Goal: Contribute content: Add original content to the website for others to see

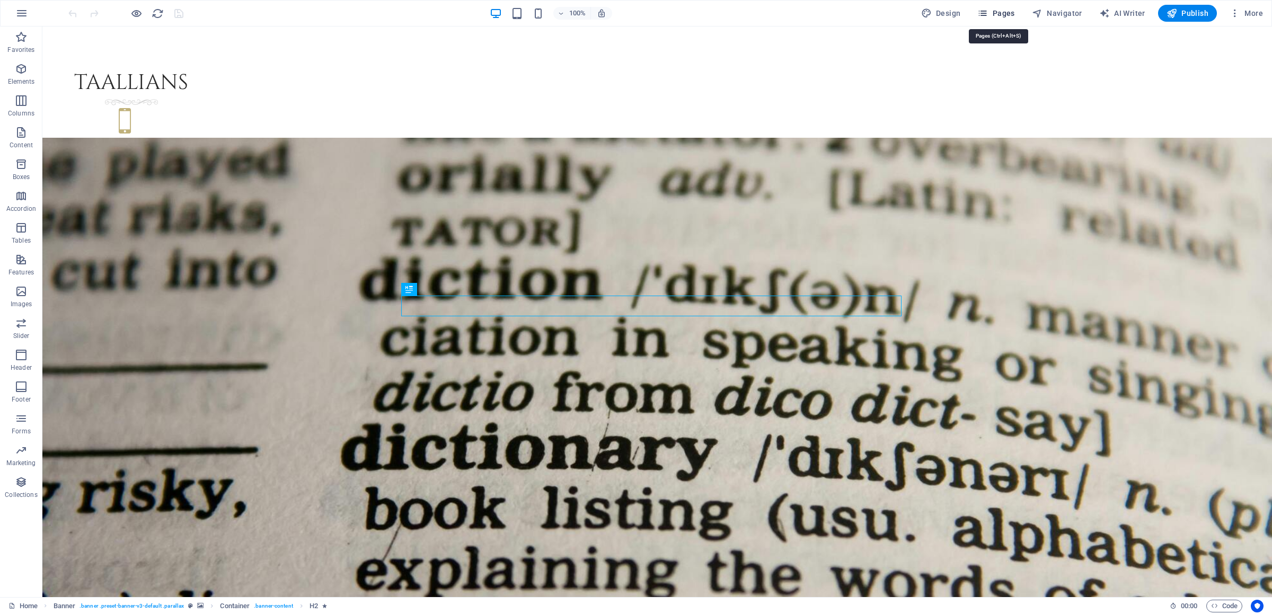
click at [1014, 11] on span "Pages" at bounding box center [995, 13] width 37 height 11
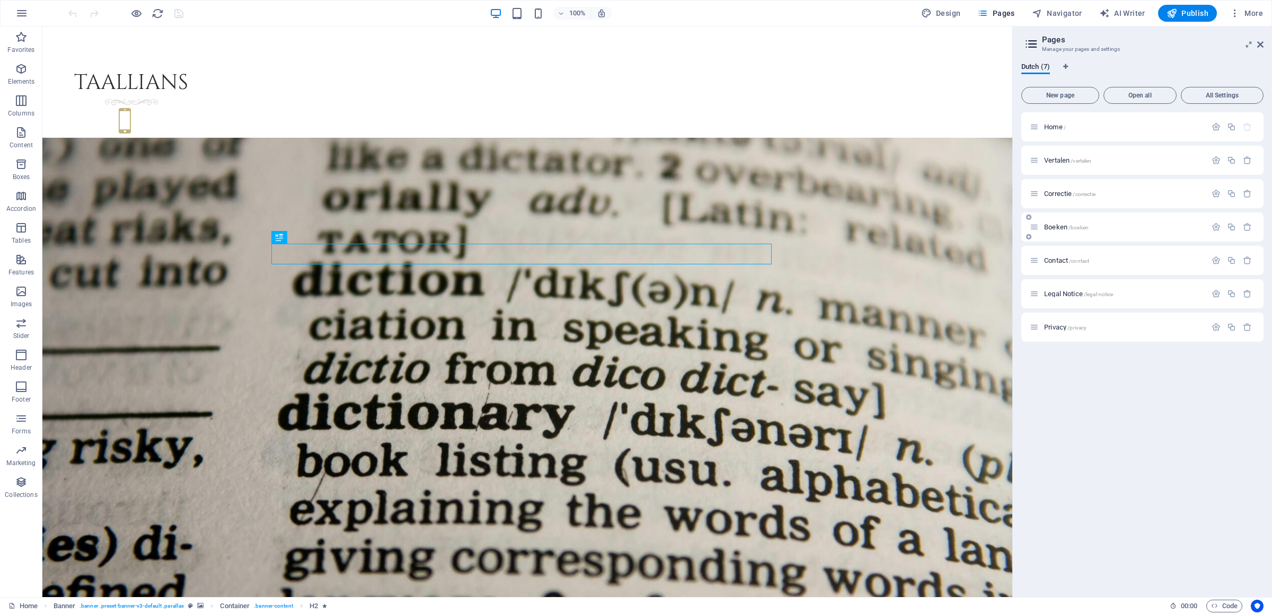
click at [1057, 233] on div "Boeken /boeken" at bounding box center [1118, 227] width 177 height 12
click at [1057, 227] on span "Boeken /boeken" at bounding box center [1066, 227] width 45 height 8
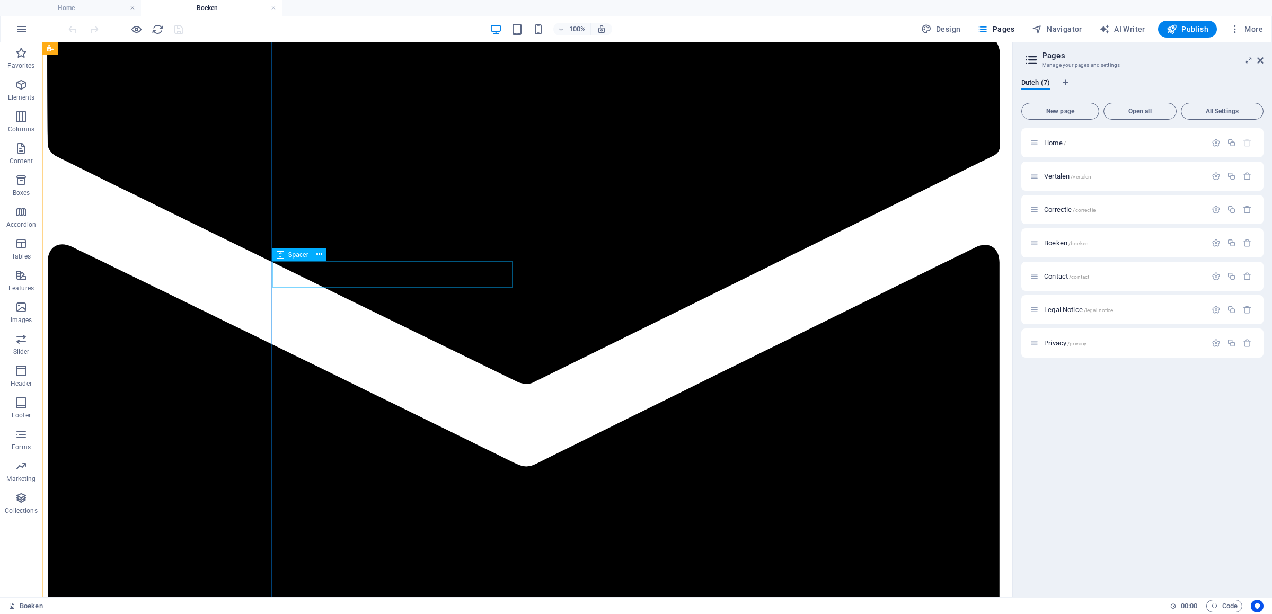
scroll to position [1892, 0]
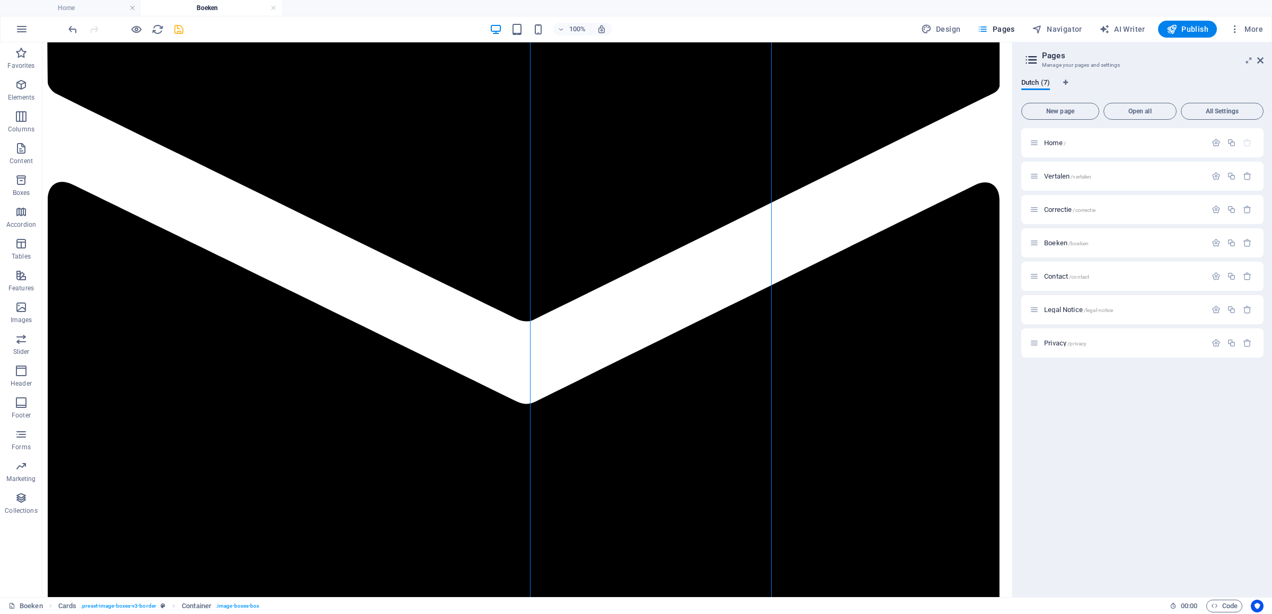
click at [185, 27] on span "save" at bounding box center [178, 29] width 13 height 12
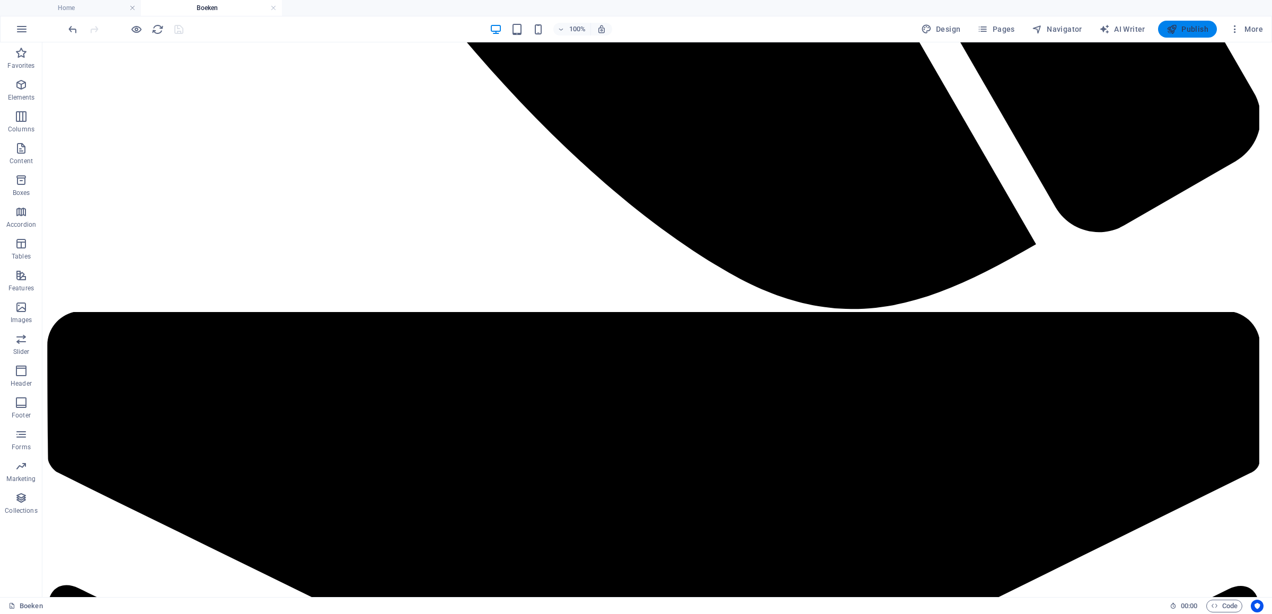
click at [1196, 31] on span "Publish" at bounding box center [1188, 29] width 42 height 11
